Goal: Check status

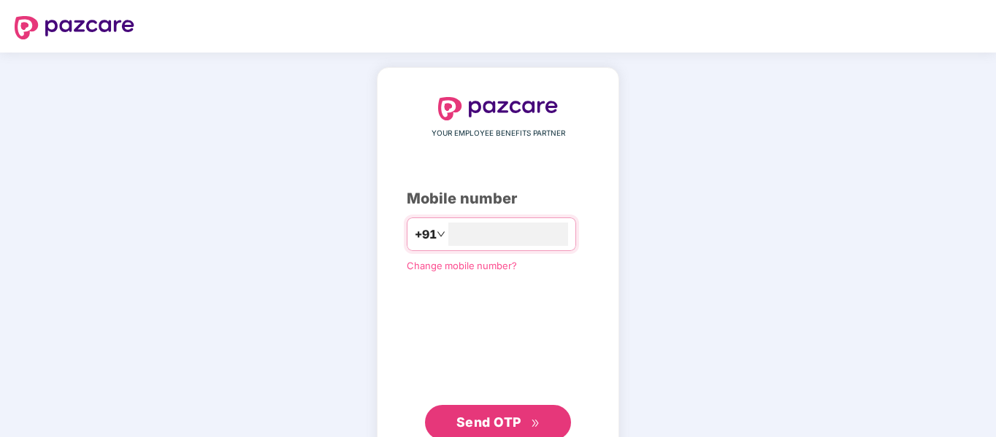
type input "**********"
click at [494, 423] on span "Send OTP" at bounding box center [488, 422] width 65 height 15
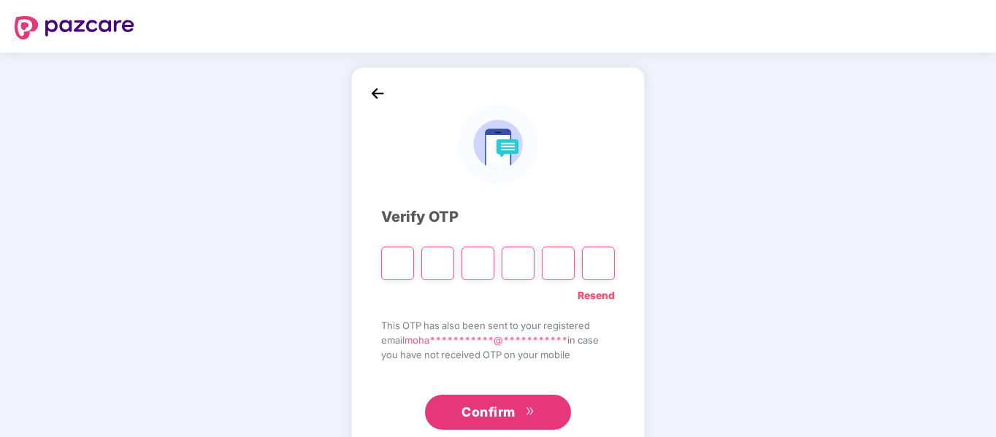
type input "*"
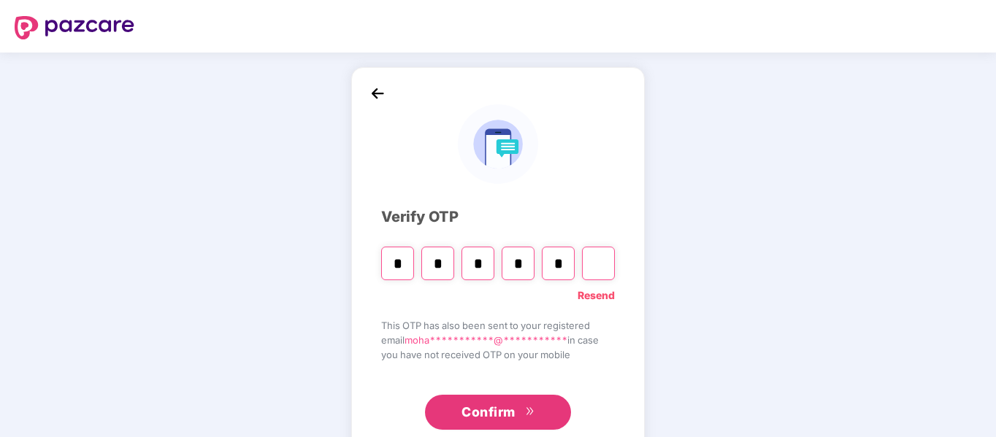
type input "*"
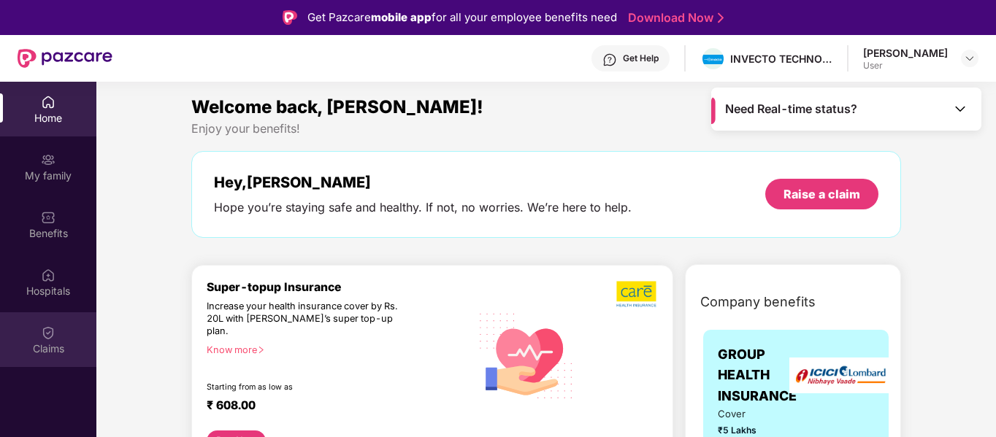
click at [45, 329] on img at bounding box center [48, 333] width 15 height 15
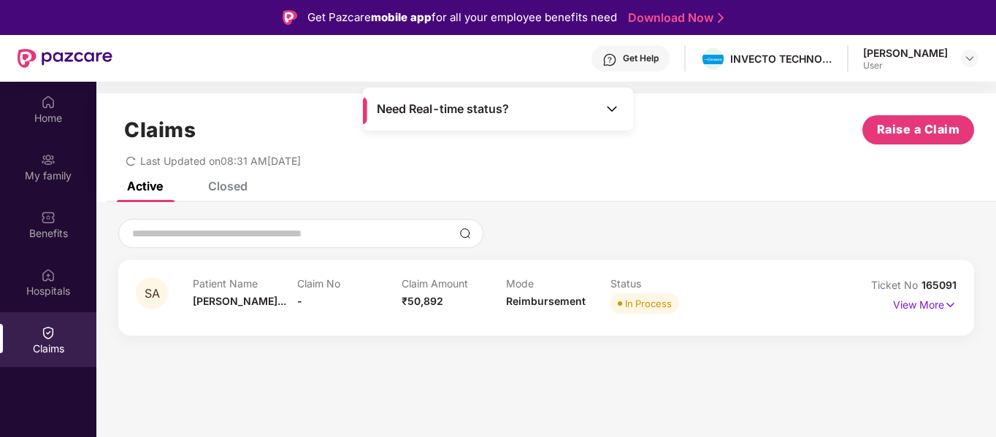
click at [220, 183] on div "Closed" at bounding box center [227, 186] width 39 height 15
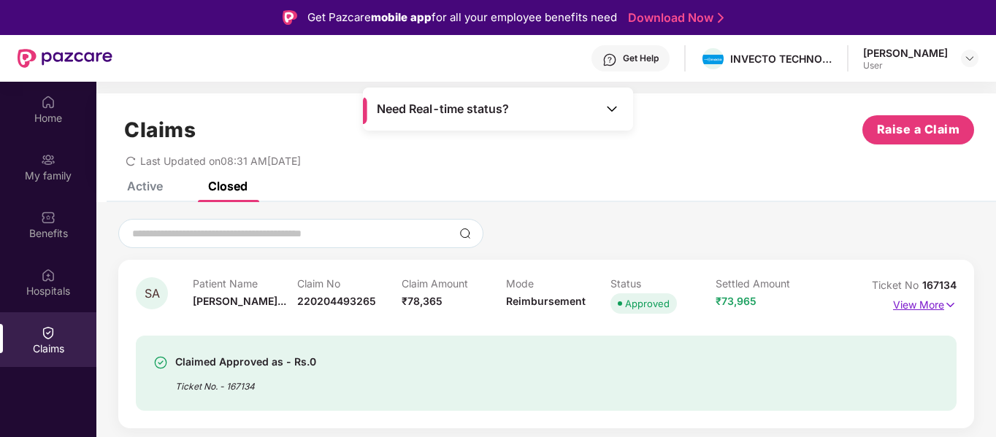
click at [949, 304] on img at bounding box center [950, 305] width 12 height 16
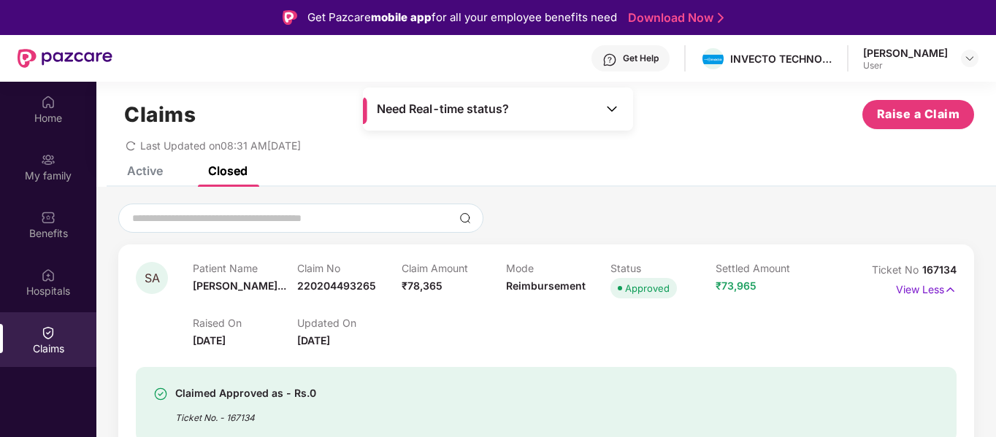
scroll to position [16, 0]
click at [148, 181] on div "Active" at bounding box center [134, 170] width 58 height 32
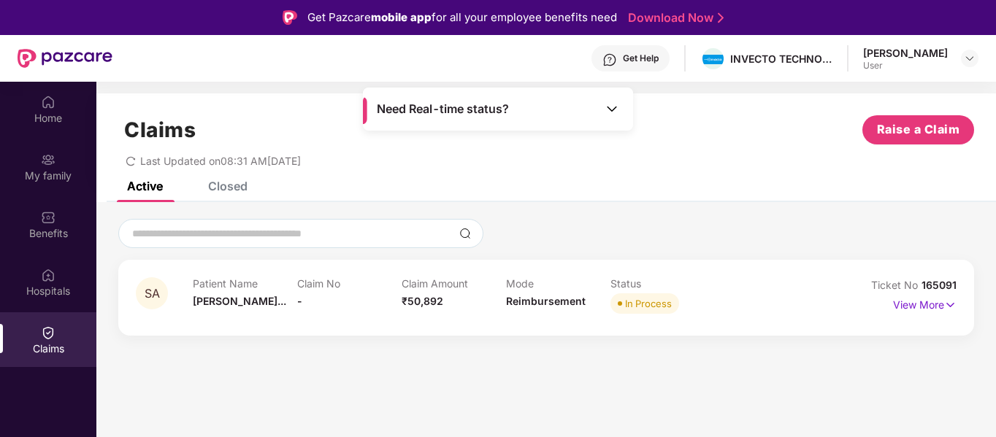
scroll to position [0, 0]
click at [943, 301] on p "View More" at bounding box center [925, 303] width 64 height 20
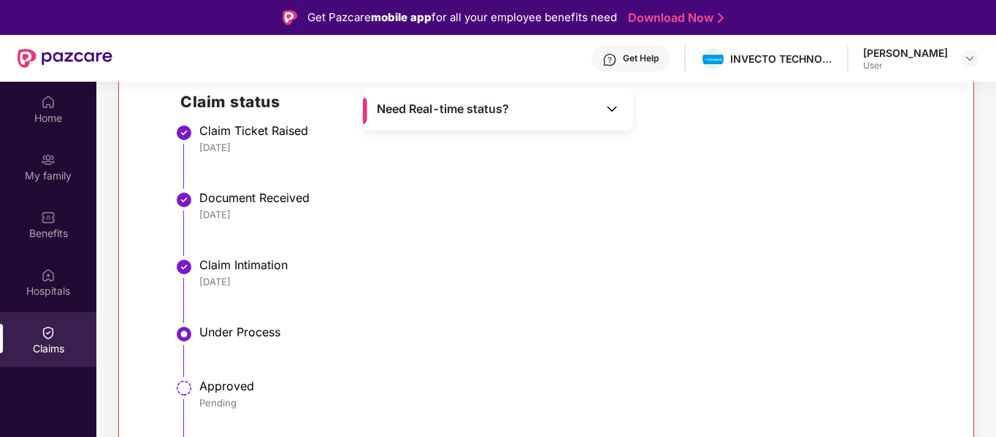
scroll to position [82, 0]
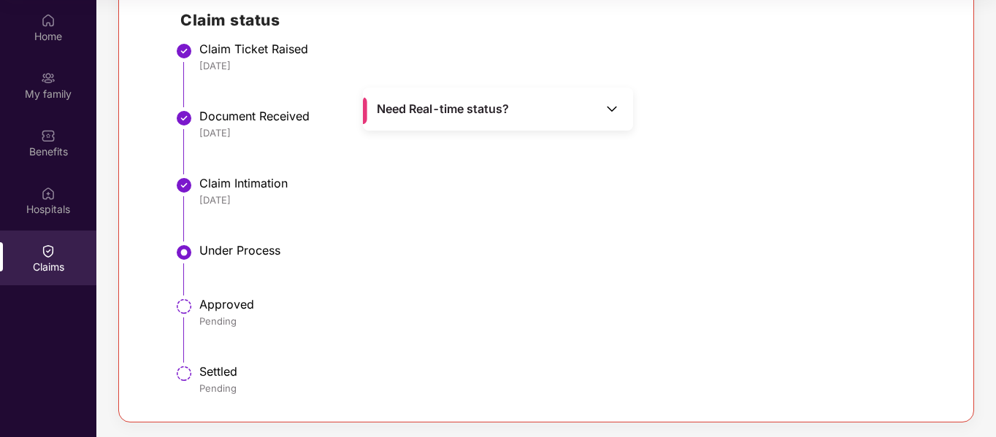
click at [613, 107] on img at bounding box center [611, 108] width 15 height 15
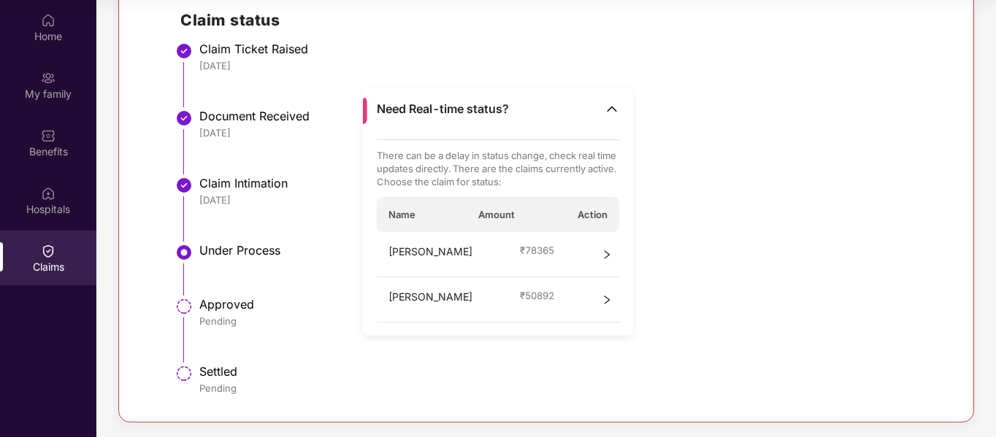
click at [604, 251] on icon "right" at bounding box center [606, 254] width 5 height 9
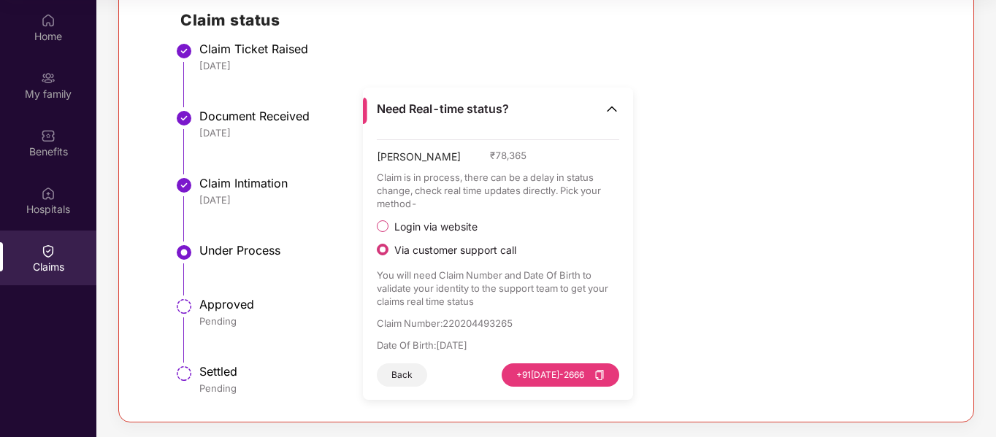
scroll to position [0, 0]
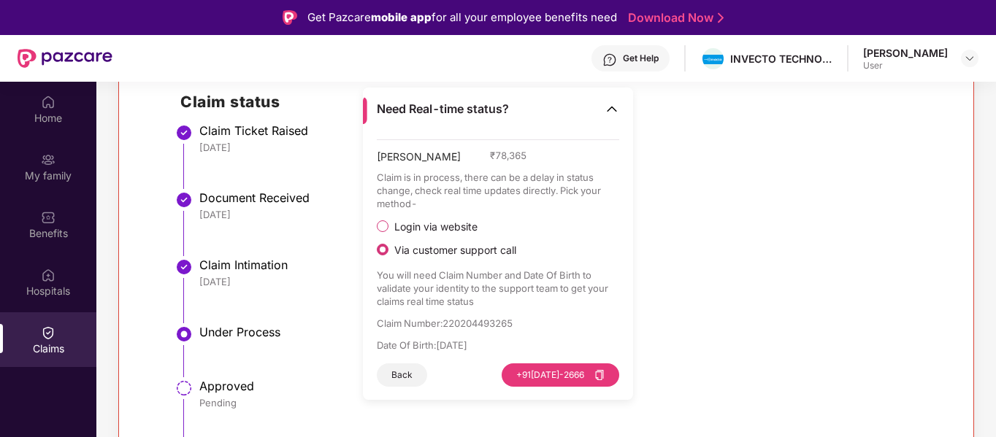
click at [613, 107] on img at bounding box center [611, 108] width 15 height 15
